Goal: Find specific page/section: Find specific page/section

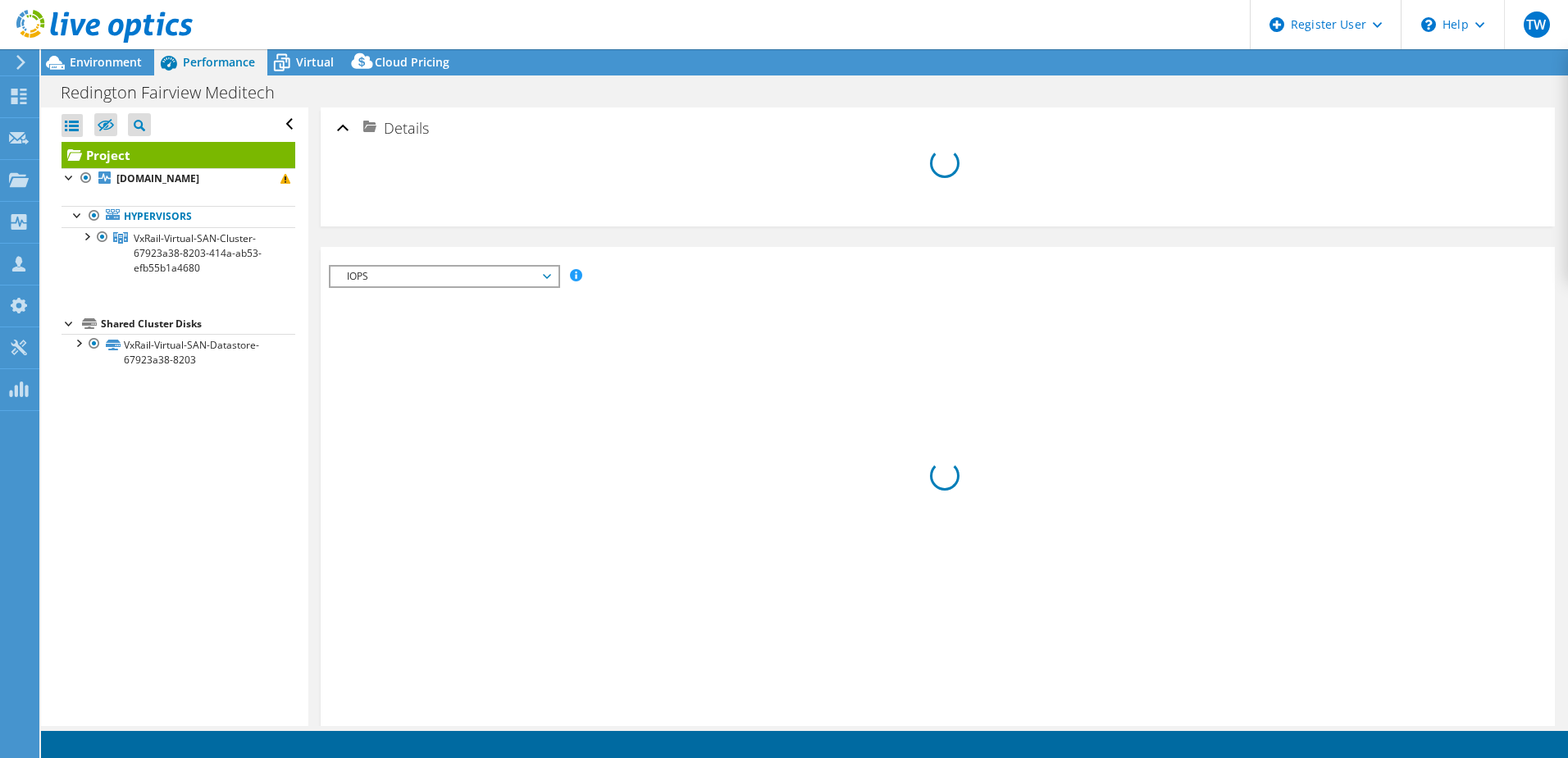
select select "USD"
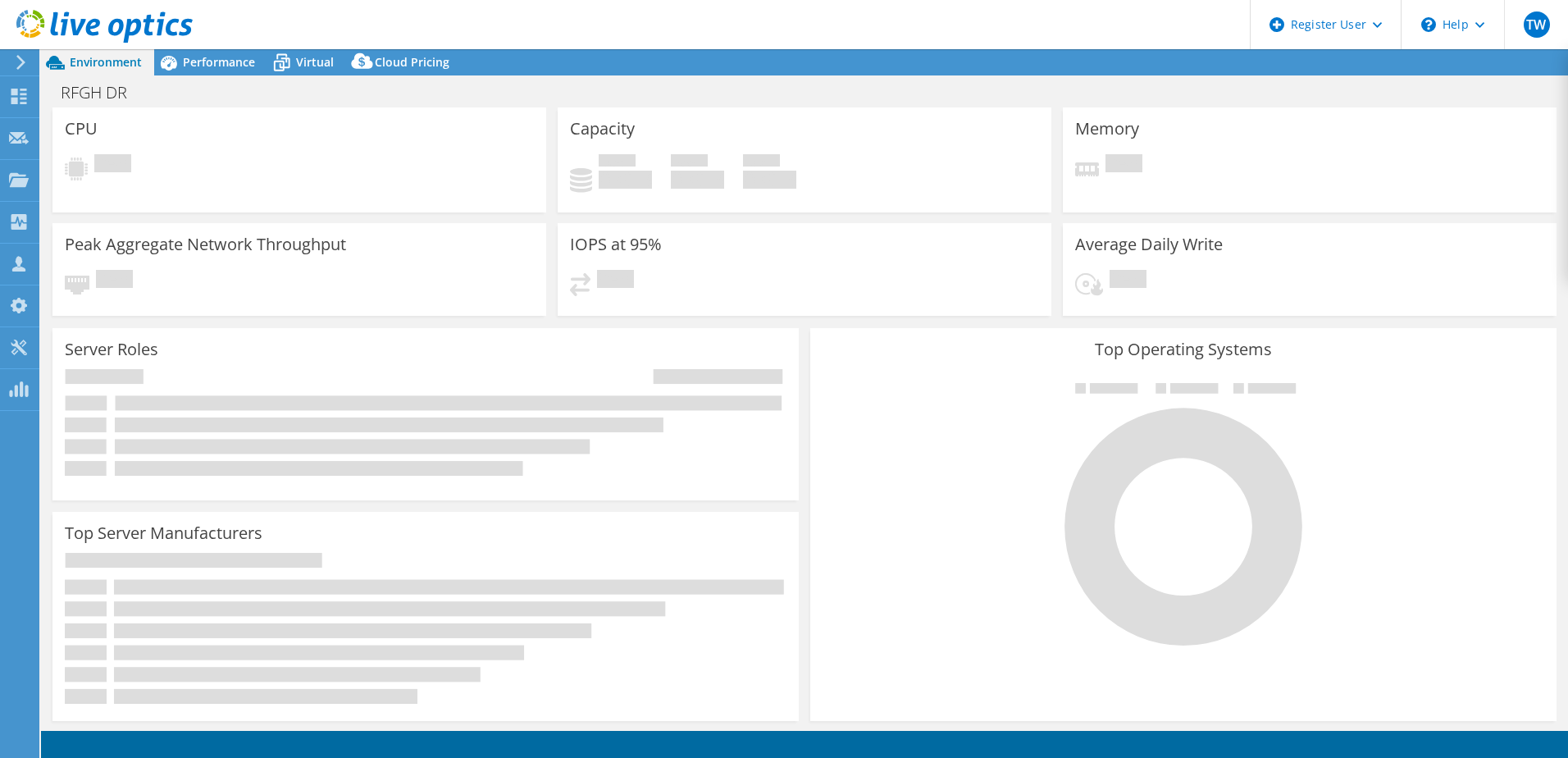
select select "USD"
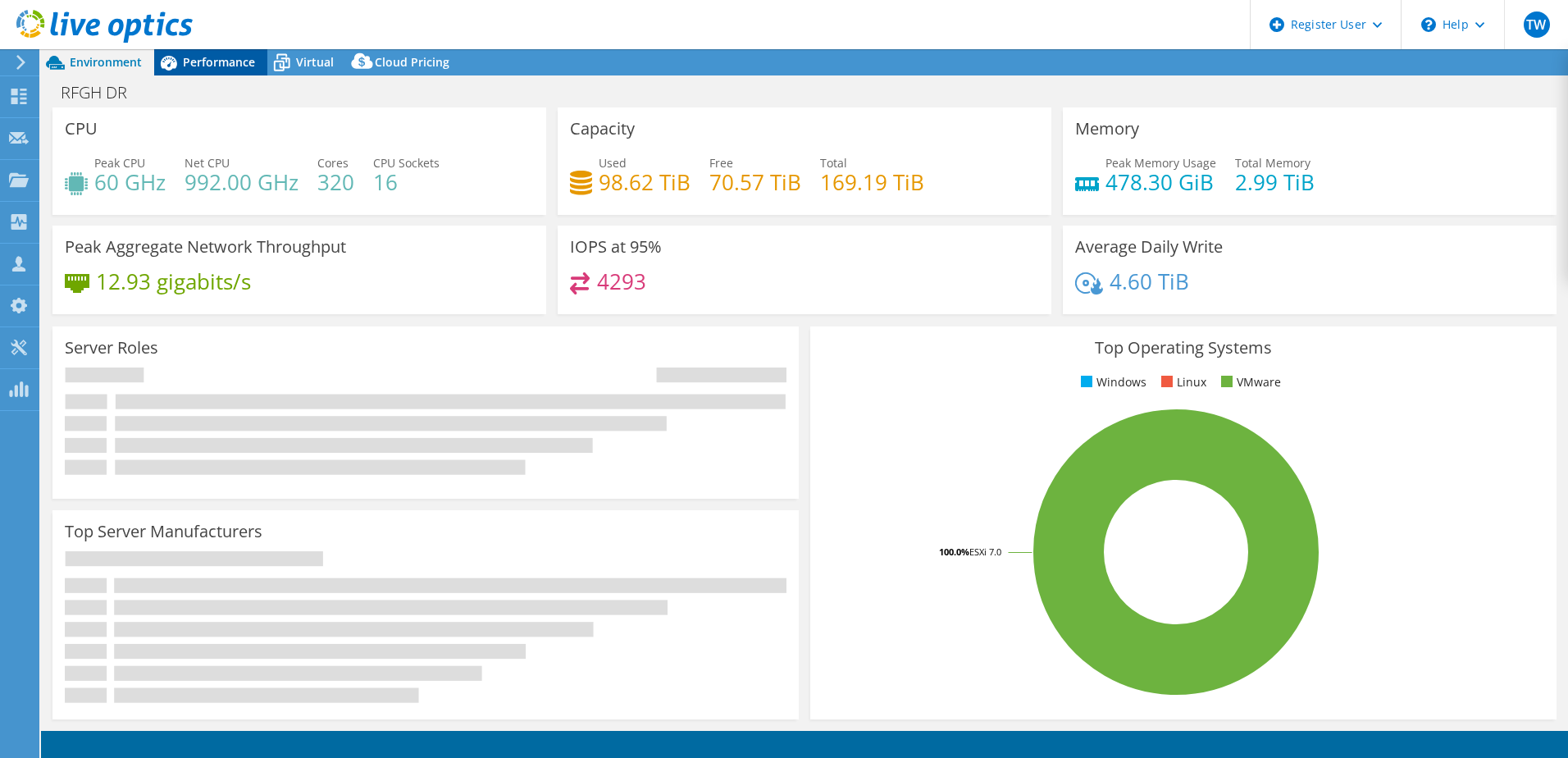
click at [233, 64] on span "Performance" at bounding box center [219, 62] width 72 height 15
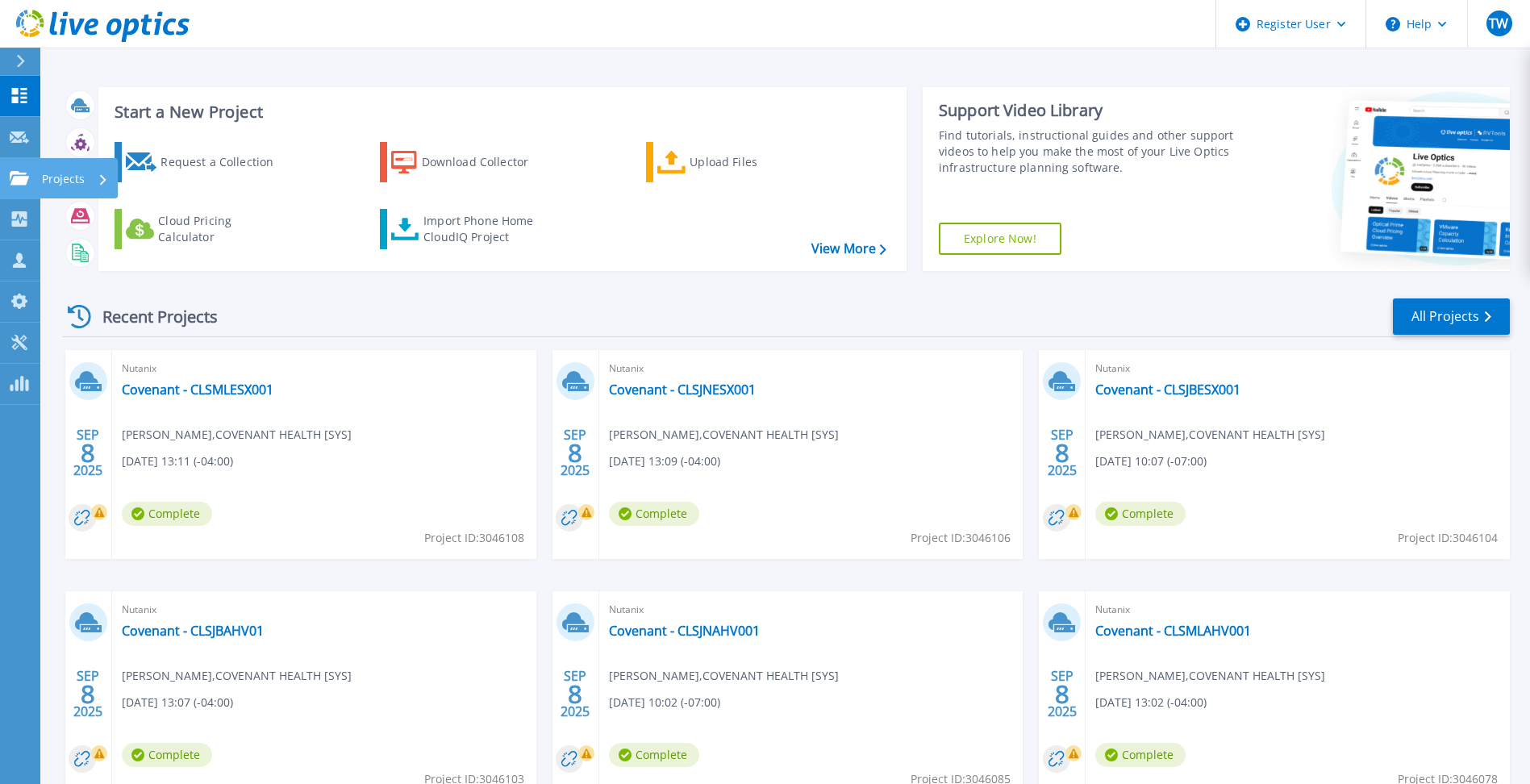
click at [22, 186] on link "Projects Projects" at bounding box center [20, 179] width 40 height 41
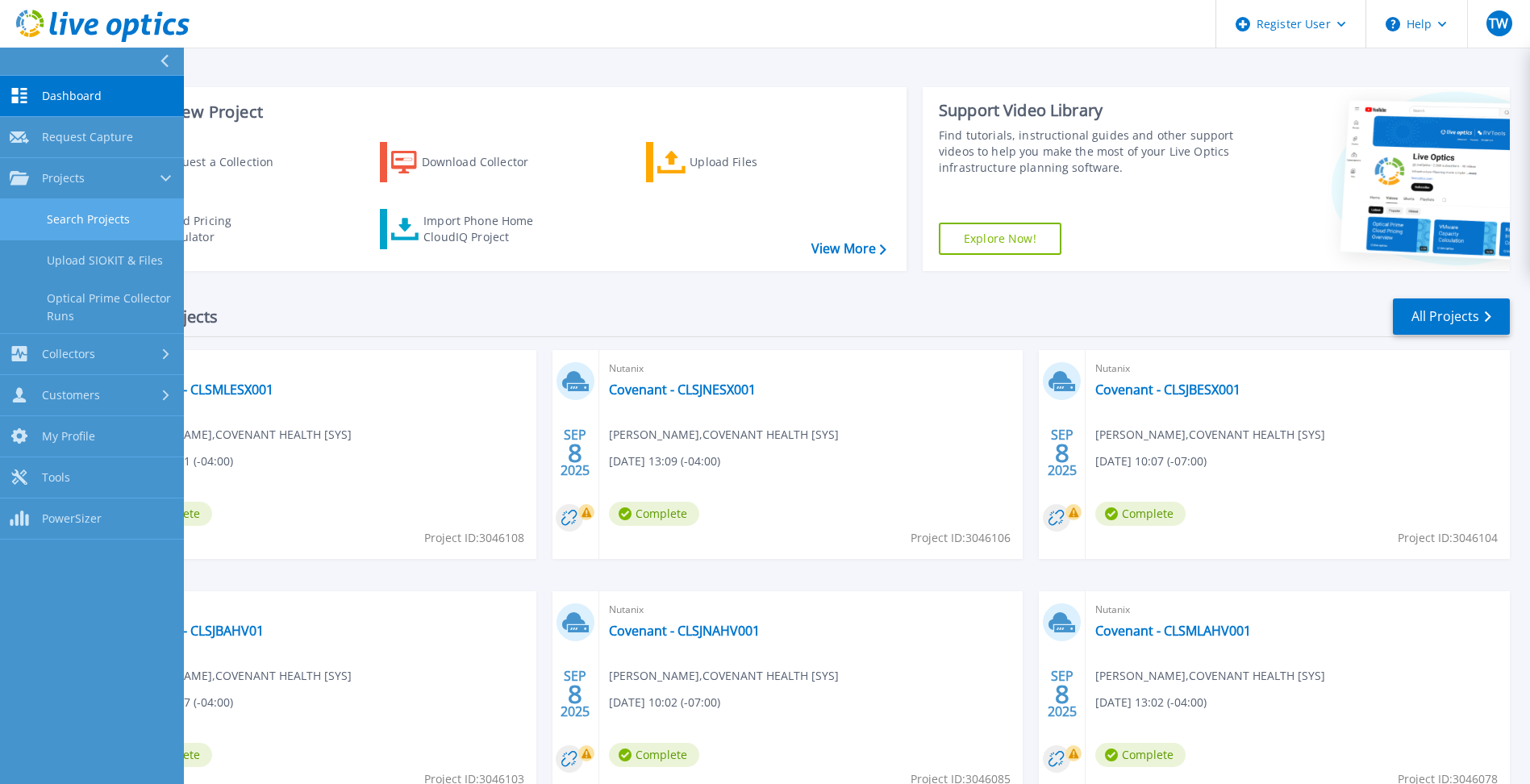
click at [57, 220] on link "Search Projects" at bounding box center [92, 220] width 184 height 41
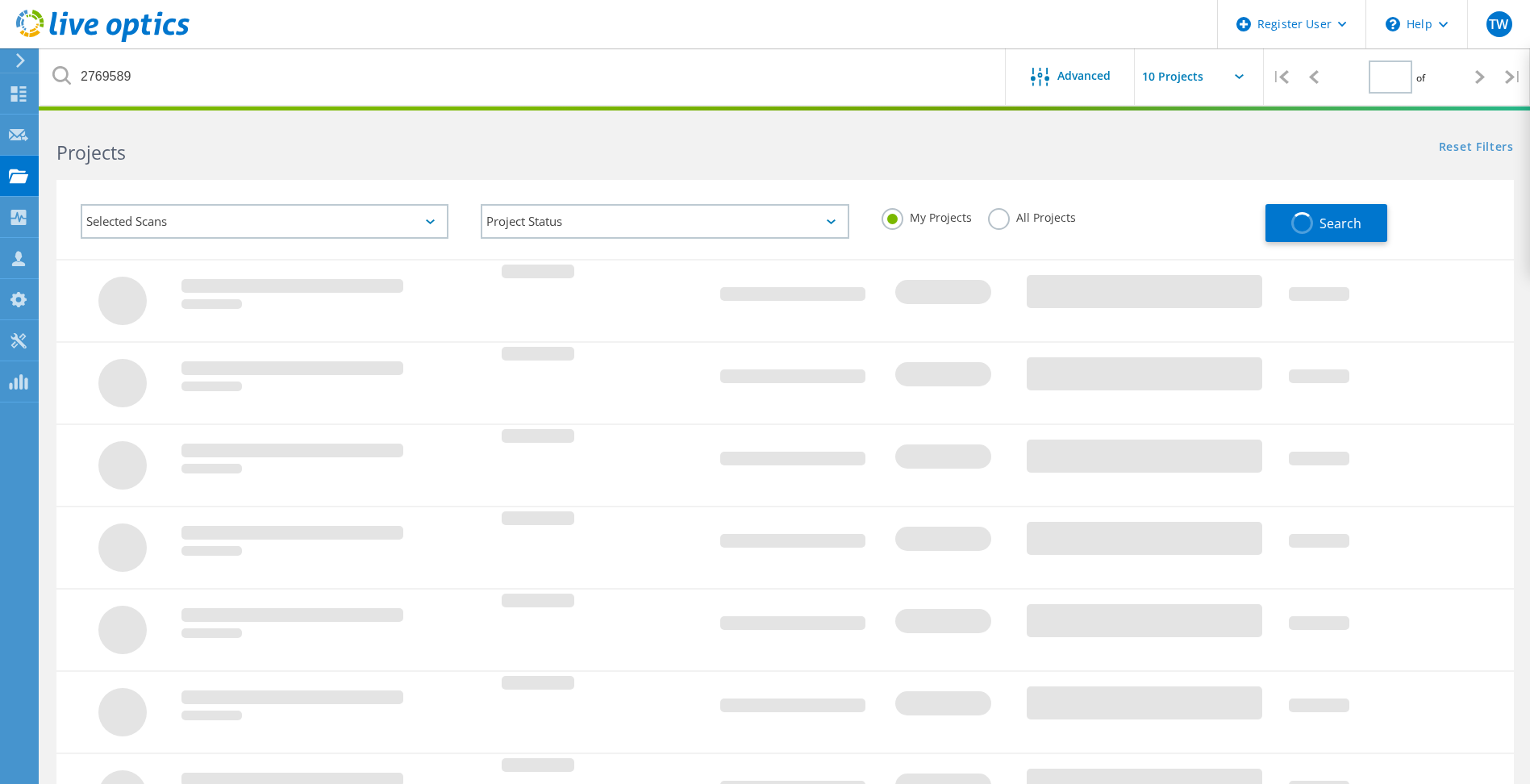
type input "1"
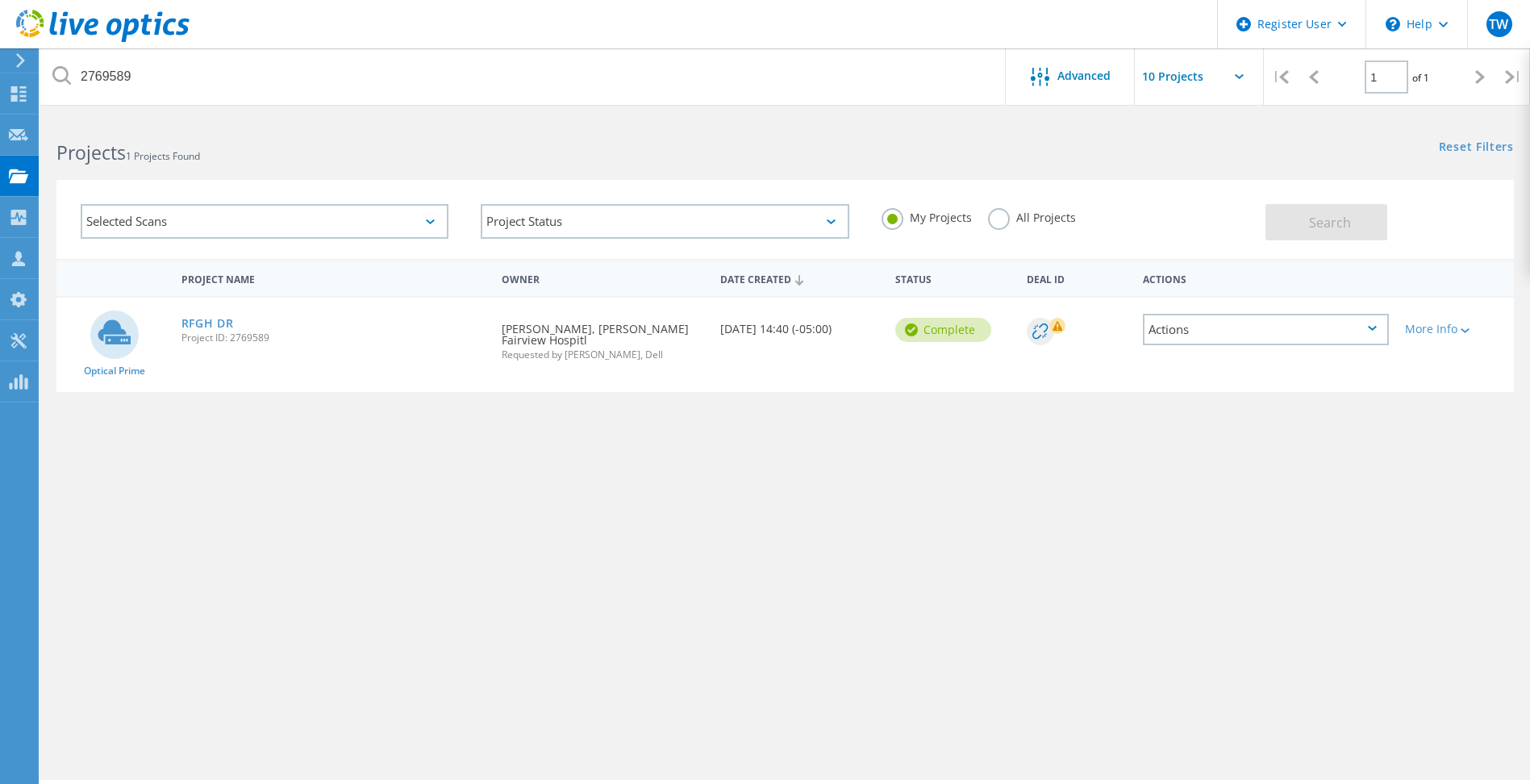
click at [988, 222] on label "All Projects" at bounding box center [1032, 215] width 88 height 15
click at [0, 0] on input "All Projects" at bounding box center [0, 0] width 0 height 0
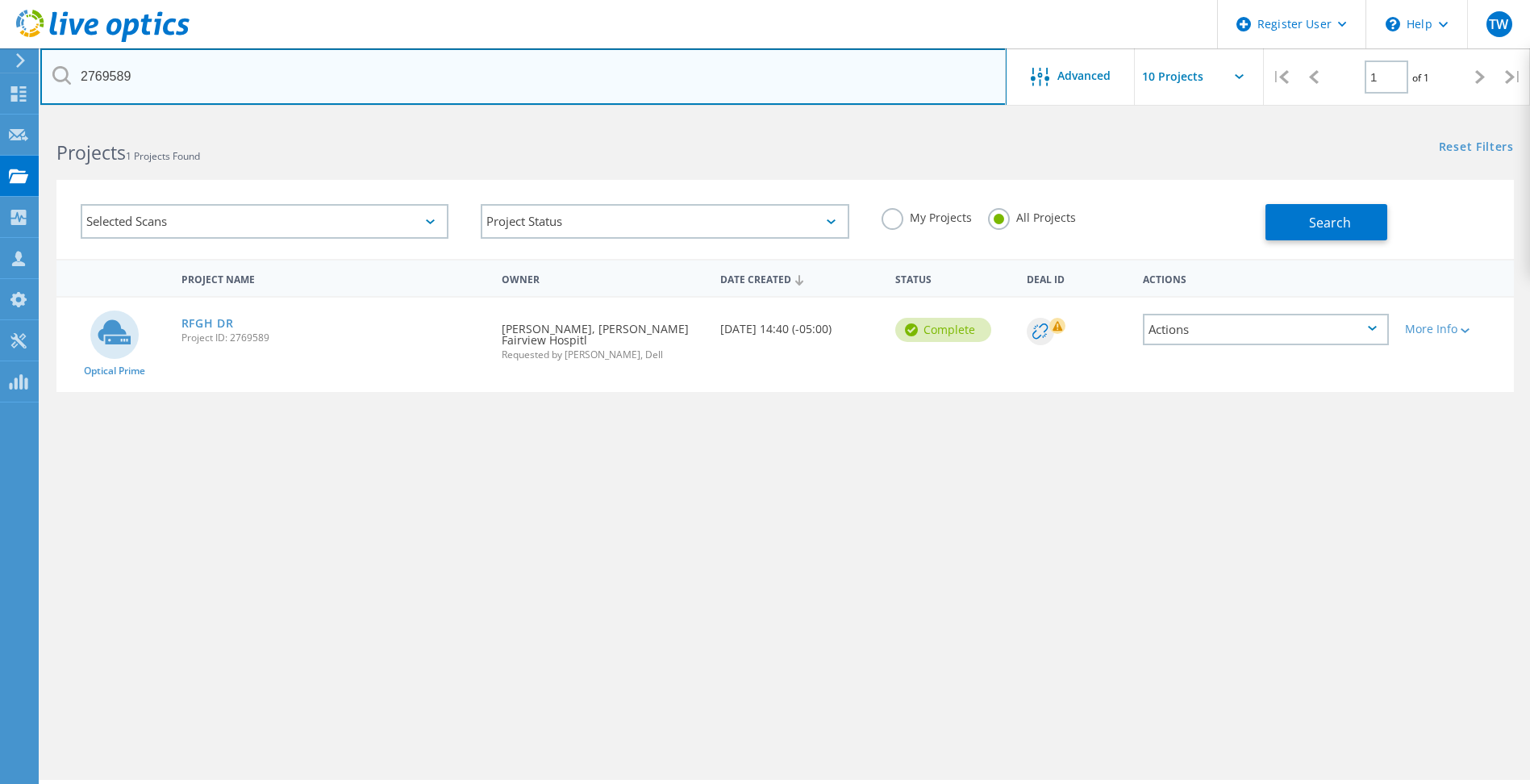
click at [425, 91] on input "2769589" at bounding box center [523, 76] width 967 height 56
paste input "[PERSON_NAME] <[EMAIL_ADDRESS][DOMAIN_NAME][US_STATE]>"
type input "[EMAIL_ADDRESS][DOMAIN_NAME][US_STATE]"
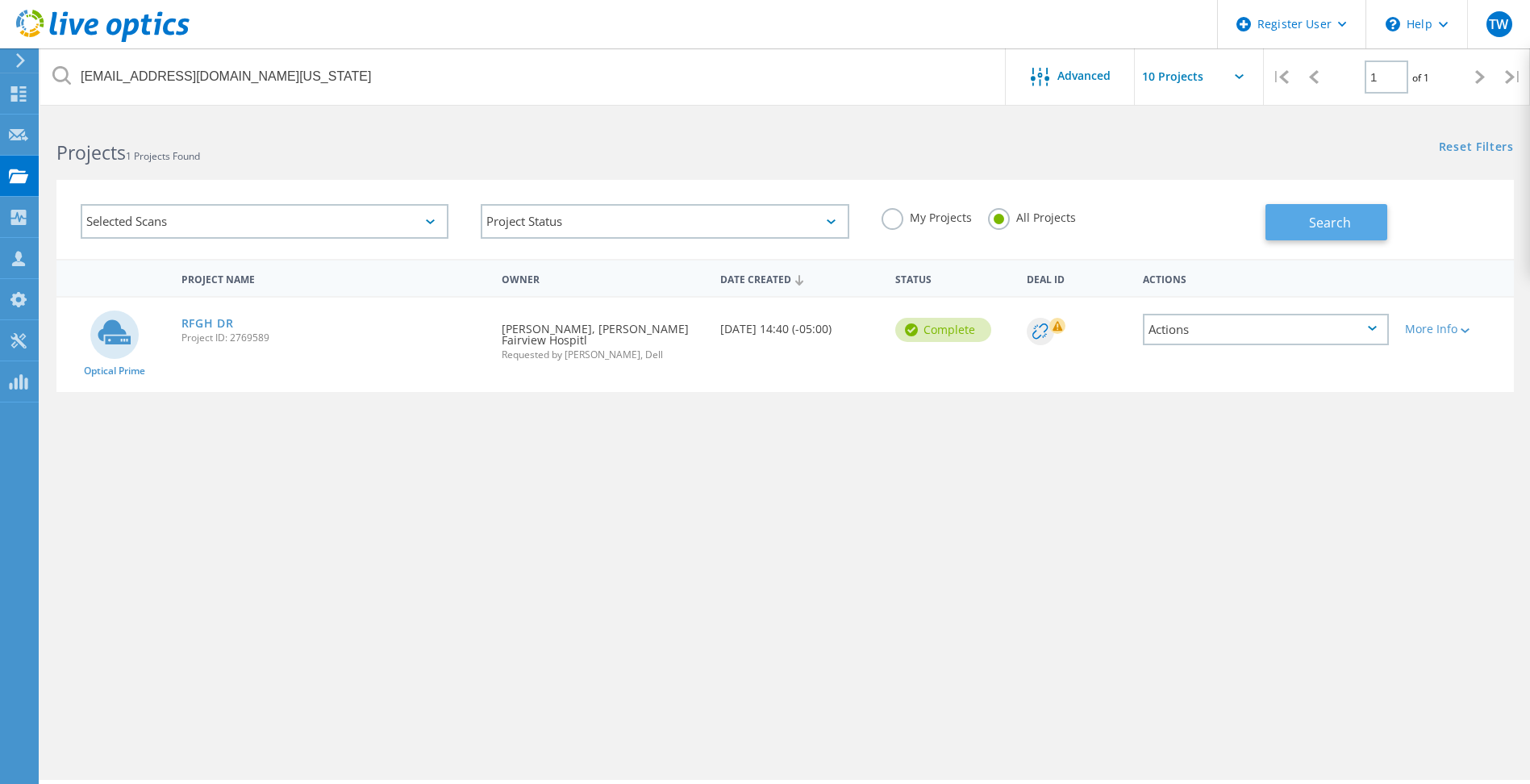
click at [1332, 230] on span "Search" at bounding box center [1330, 222] width 42 height 18
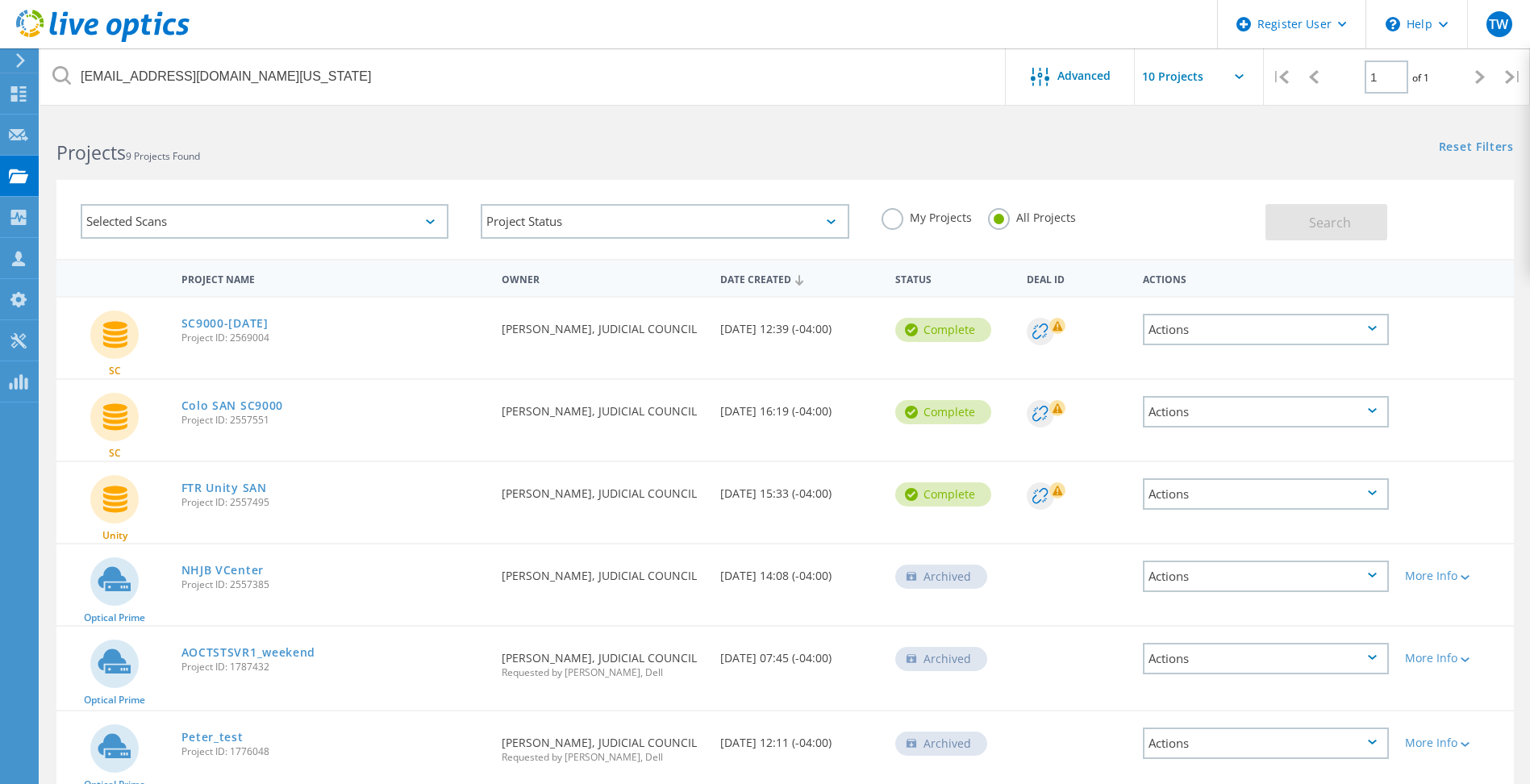
click at [469, 134] on div "Projects 9 Projects Found" at bounding box center [412, 138] width 745 height 43
